Goal: Obtain resource: Obtain resource

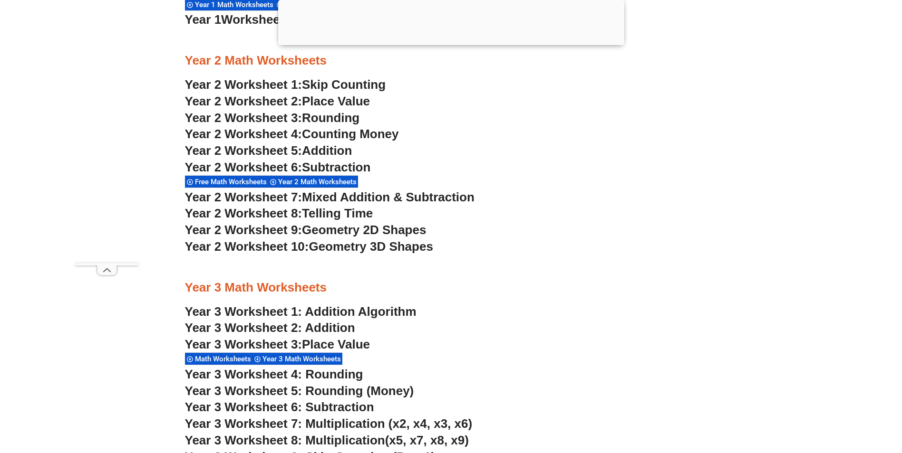
scroll to position [1188, 0]
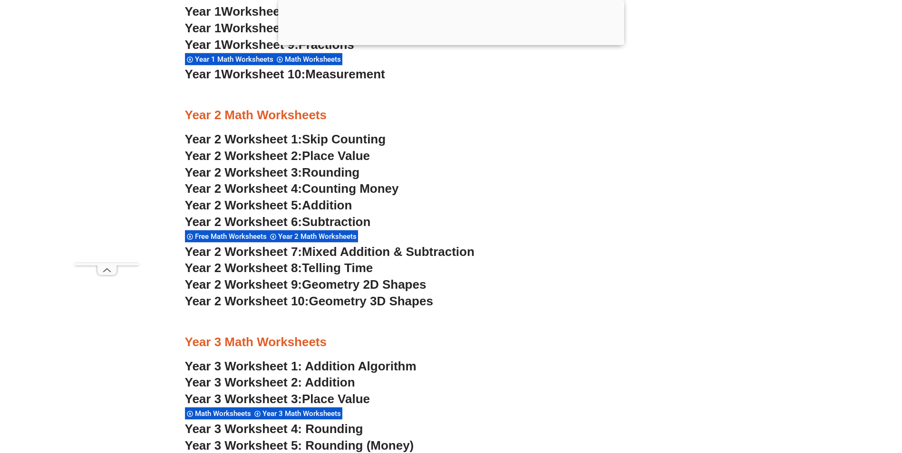
click at [337, 160] on span "Place Value" at bounding box center [336, 156] width 68 height 14
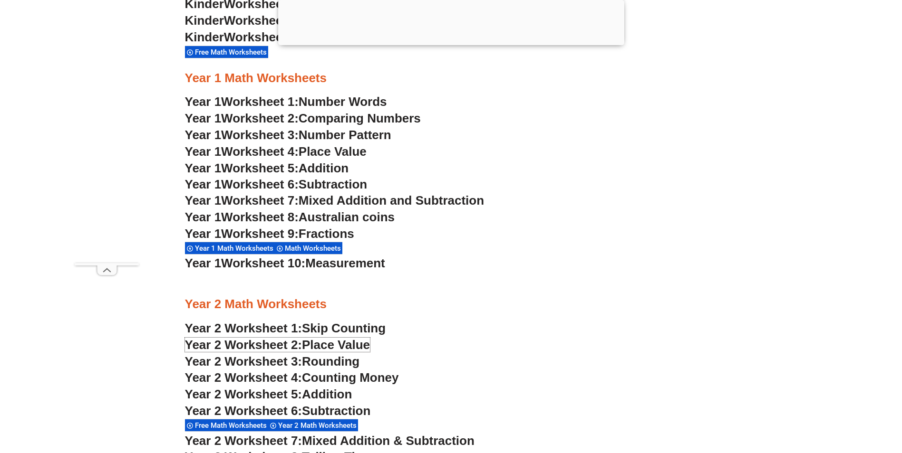
scroll to position [998, 0]
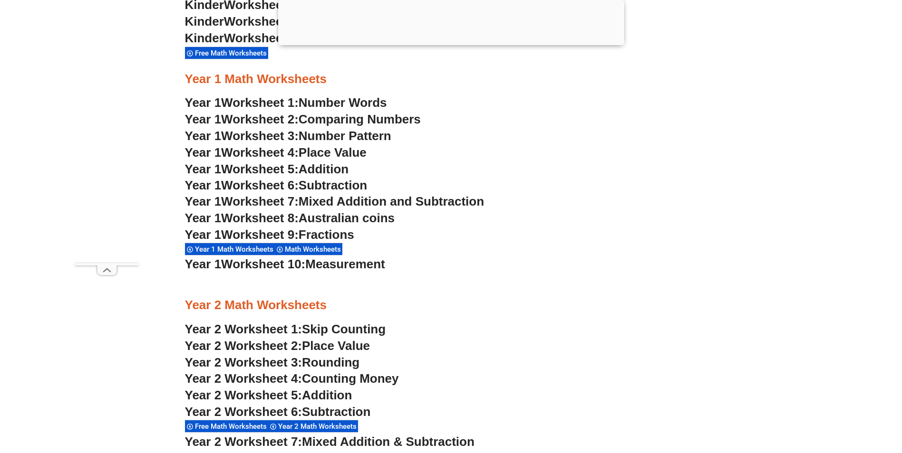
click at [348, 154] on span "Place Value" at bounding box center [333, 152] width 68 height 14
click at [345, 267] on span "Measurement" at bounding box center [345, 264] width 80 height 14
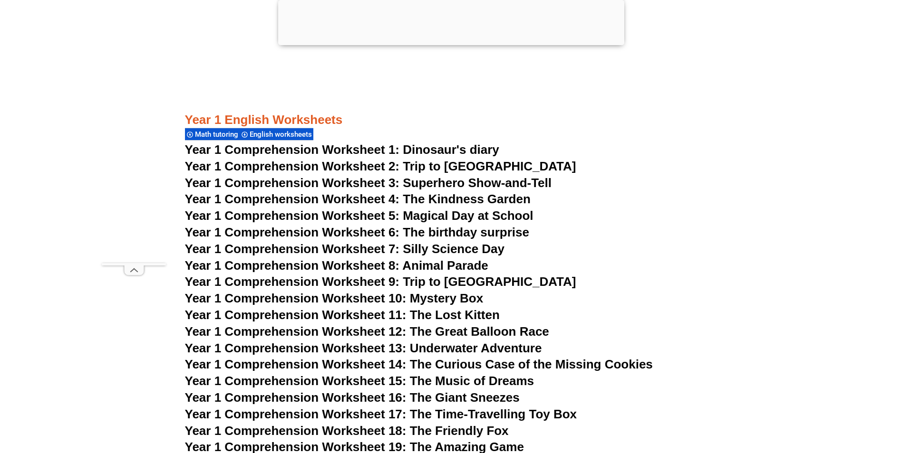
scroll to position [1262, 0]
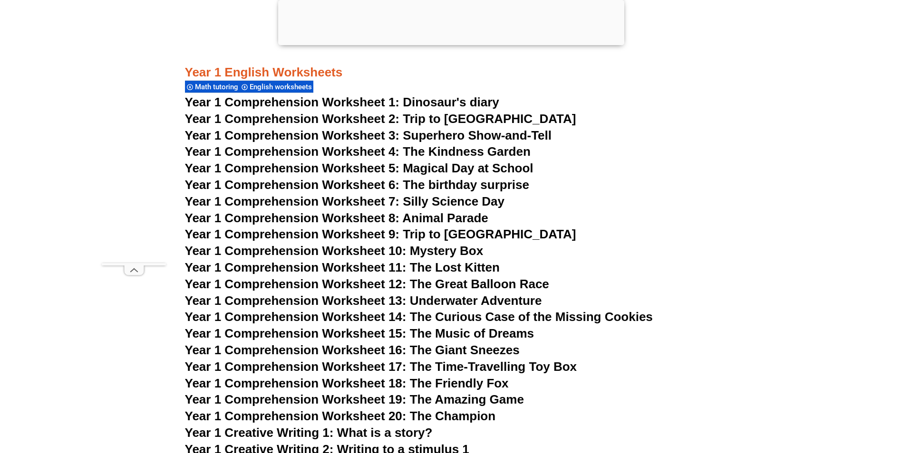
click at [458, 388] on span "Year 1 Comprehension Worksheet 18: The Friendly Fox" at bounding box center [347, 383] width 324 height 14
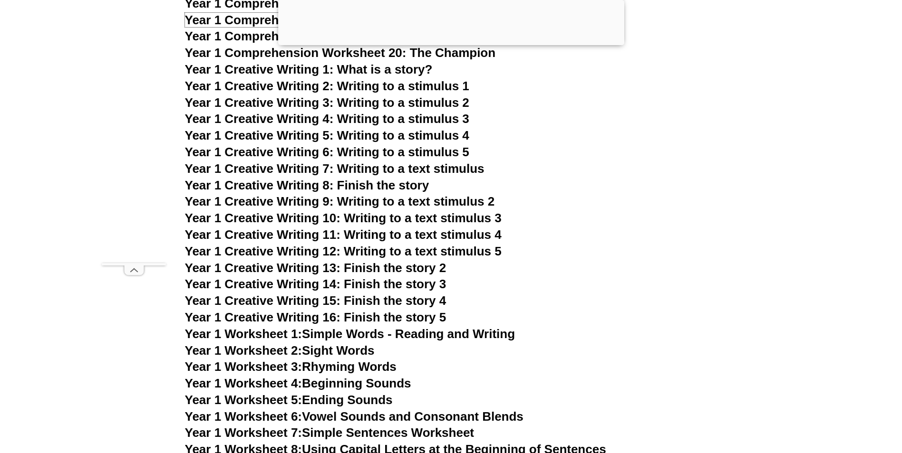
scroll to position [1642, 0]
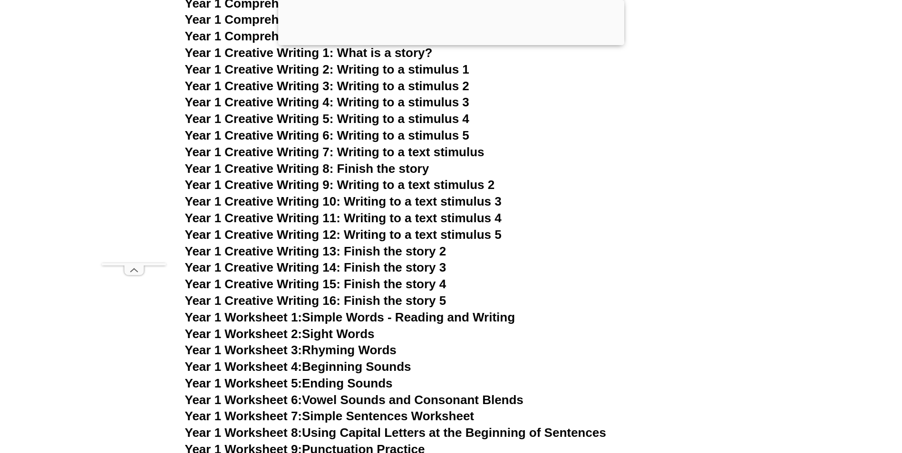
click at [439, 316] on link "Year 1 Worksheet 1: Simple Words - Reading and Writing" at bounding box center [350, 317] width 330 height 14
